Goal: Find contact information: Find contact information

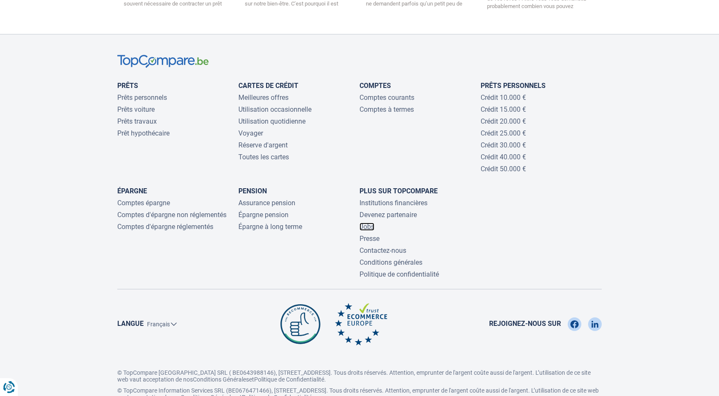
click at [366, 223] on link "Jobs" at bounding box center [366, 227] width 15 height 8
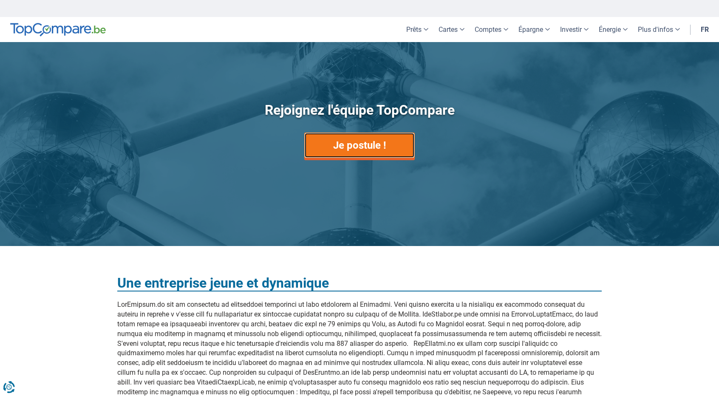
click at [347, 143] on link "Je postule !" at bounding box center [359, 145] width 110 height 25
click at [521, 139] on div "Rejoignez l'équipe TopCompare Je postule !" at bounding box center [359, 145] width 497 height 154
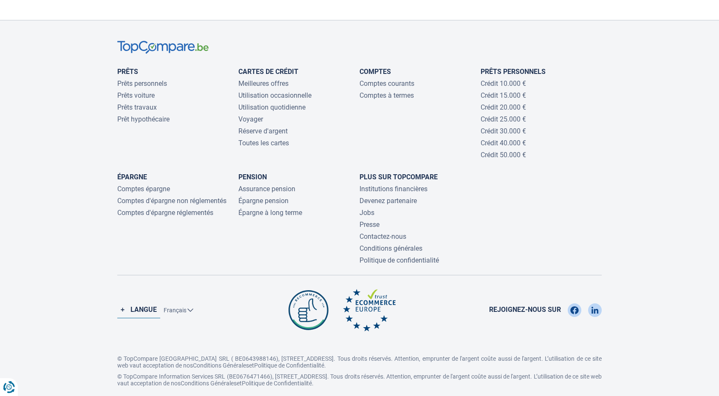
scroll to position [751, 0]
